Goal: Transaction & Acquisition: Book appointment/travel/reservation

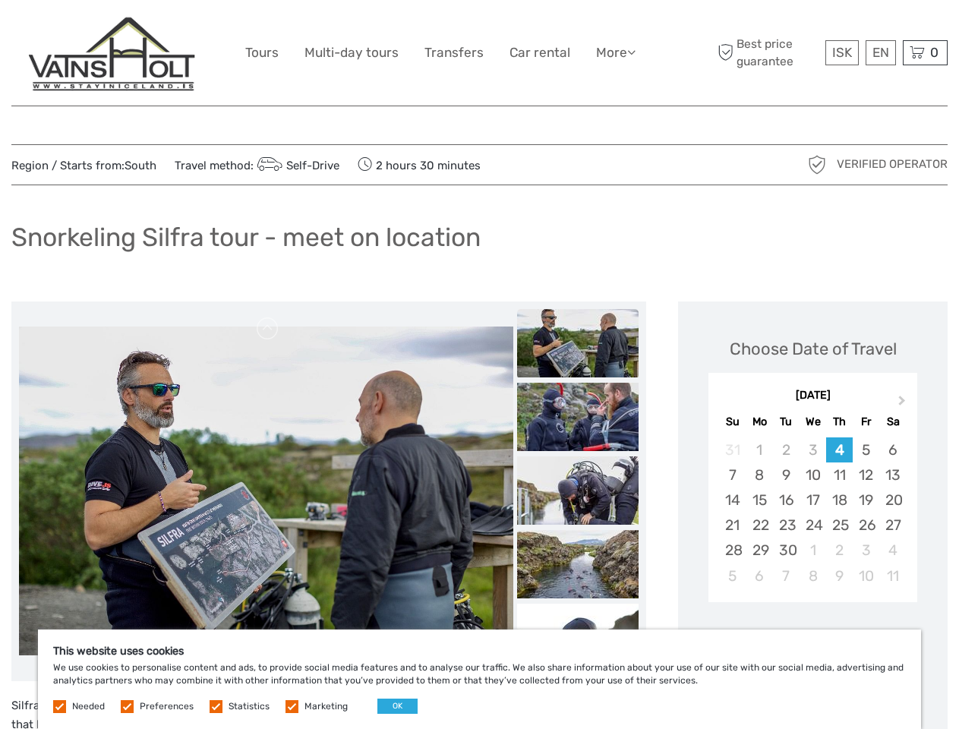
click at [614, 52] on link "More" at bounding box center [615, 53] width 39 height 22
click at [632, 52] on icon at bounding box center [631, 52] width 8 height 13
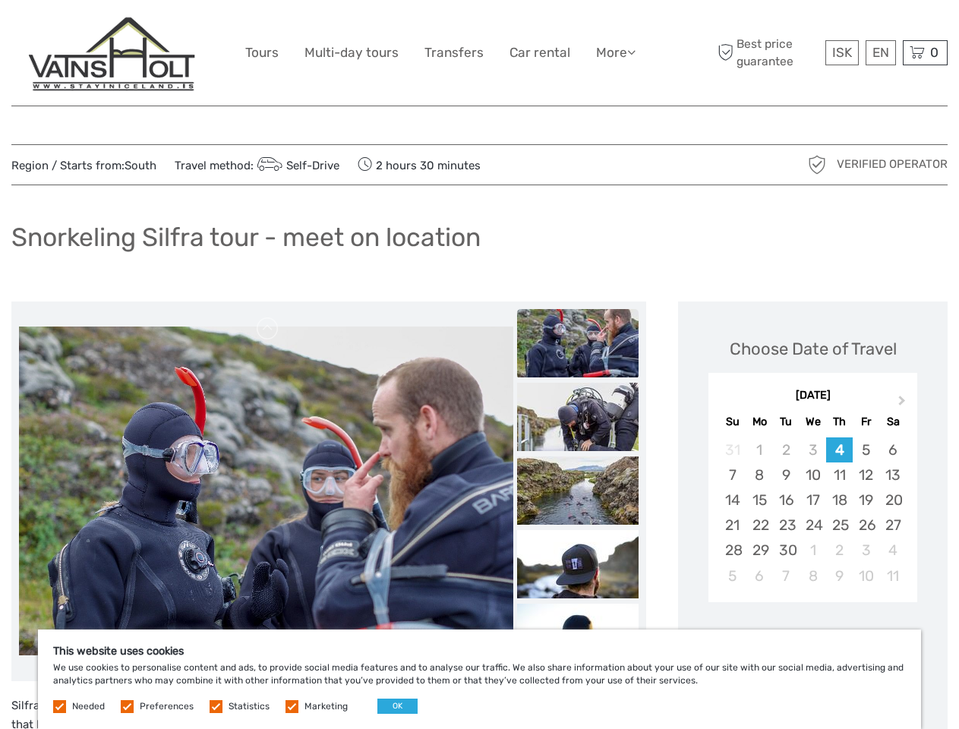
click at [841, 52] on span "ISK" at bounding box center [842, 52] width 20 height 15
click at [880, 52] on div "EN English Español Deutsch" at bounding box center [881, 52] width 30 height 25
click at [925, 52] on div "0 Items Total 0 ISK Checkout The shopping cart is empty." at bounding box center [925, 52] width 45 height 25
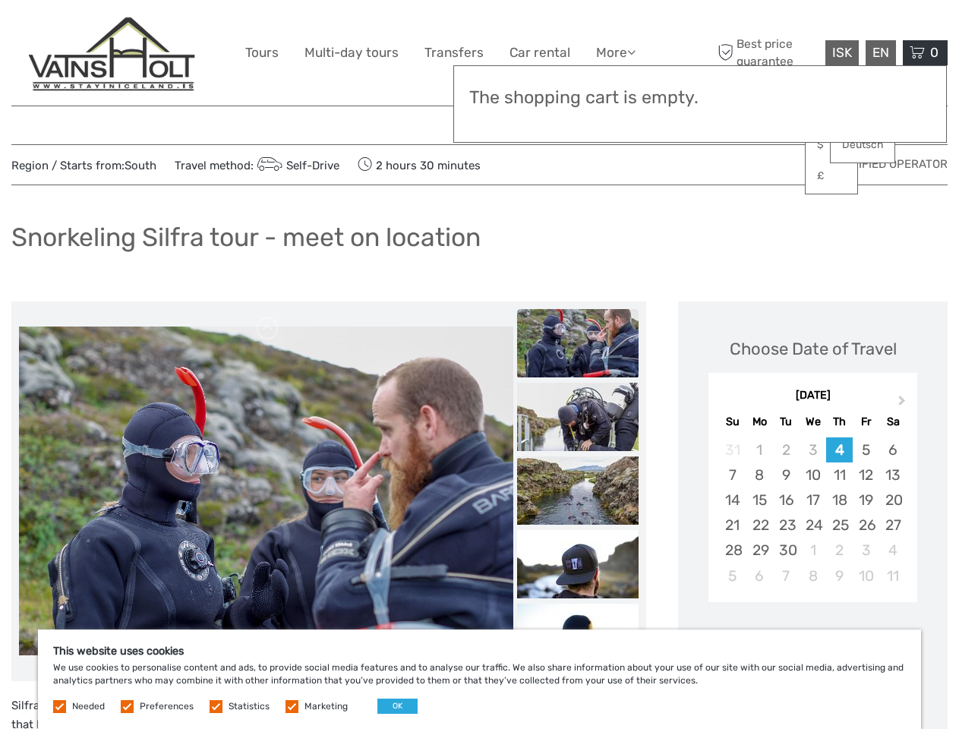
click at [266, 491] on img at bounding box center [266, 491] width 494 height 330
click at [268, 329] on link at bounding box center [268, 329] width 24 height 24
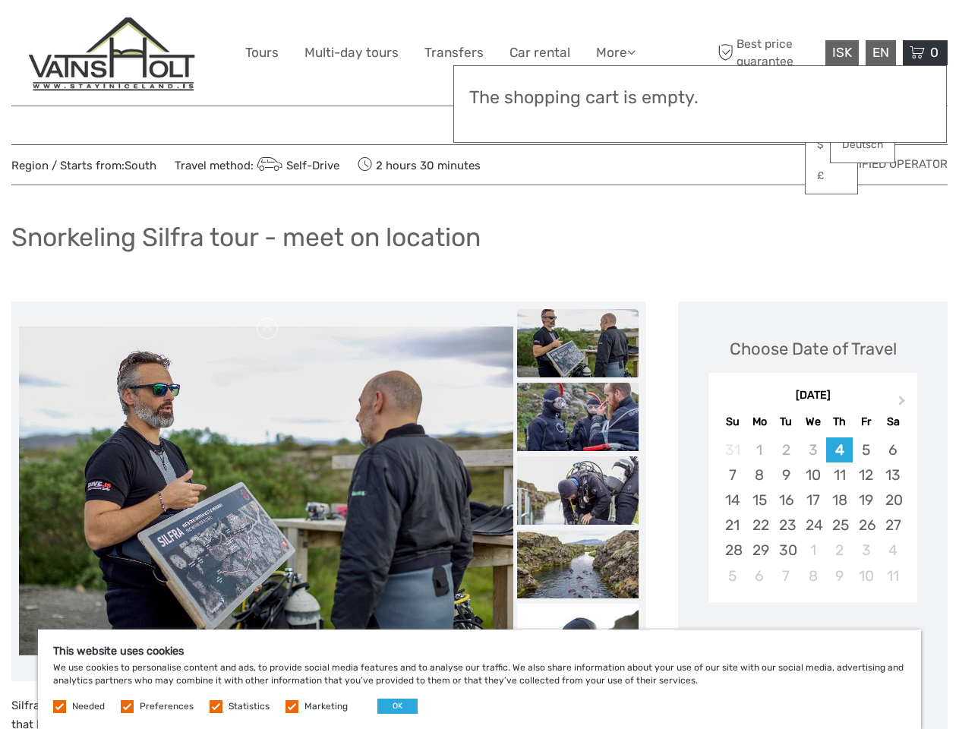
click at [578, 123] on div "Items Total 0 ISK Checkout The shopping cart is empty." at bounding box center [700, 103] width 494 height 77
click at [578, 122] on div "Items Total 0 ISK Checkout The shopping cart is empty." at bounding box center [700, 103] width 494 height 77
